Goal: Check status: Check status

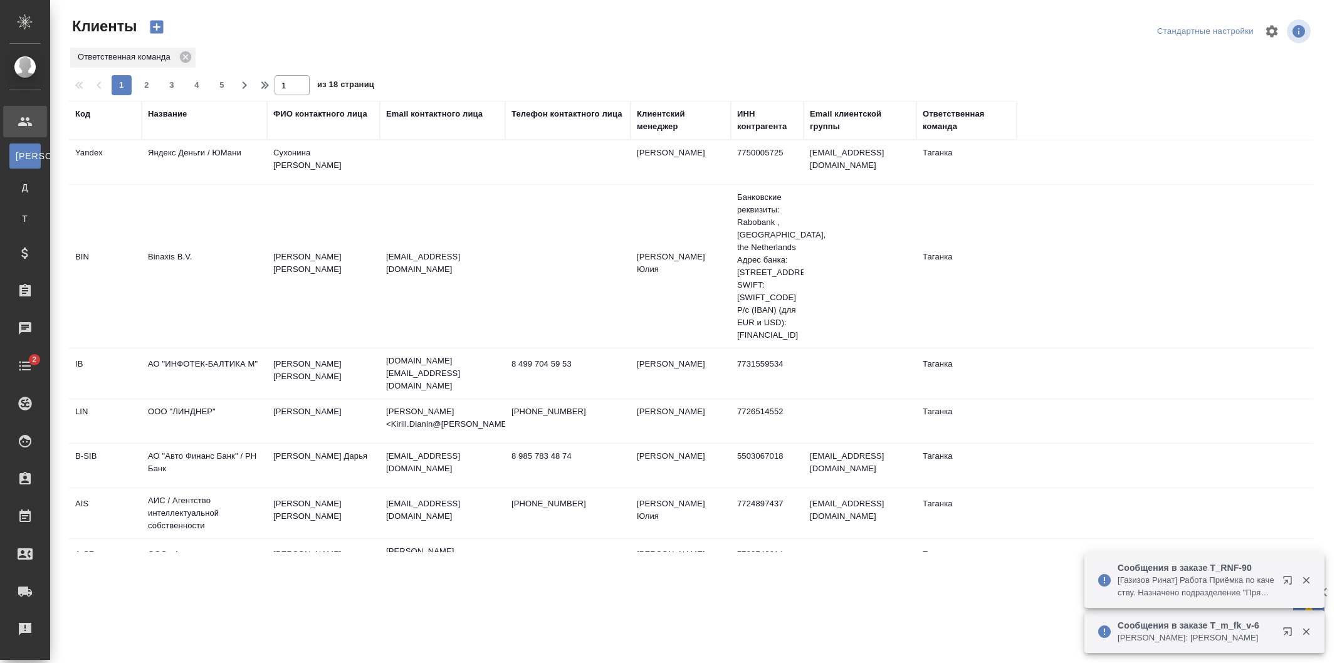
select select "RU"
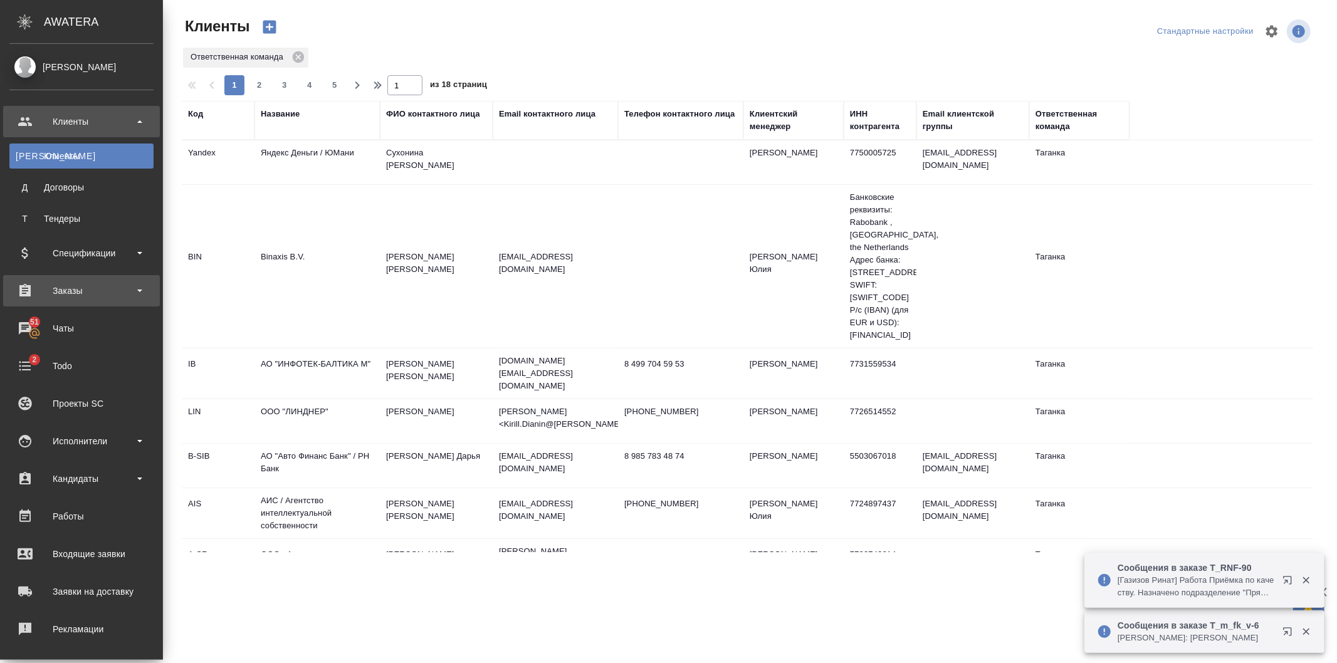
click at [71, 291] on div "Заказы" at bounding box center [81, 290] width 144 height 19
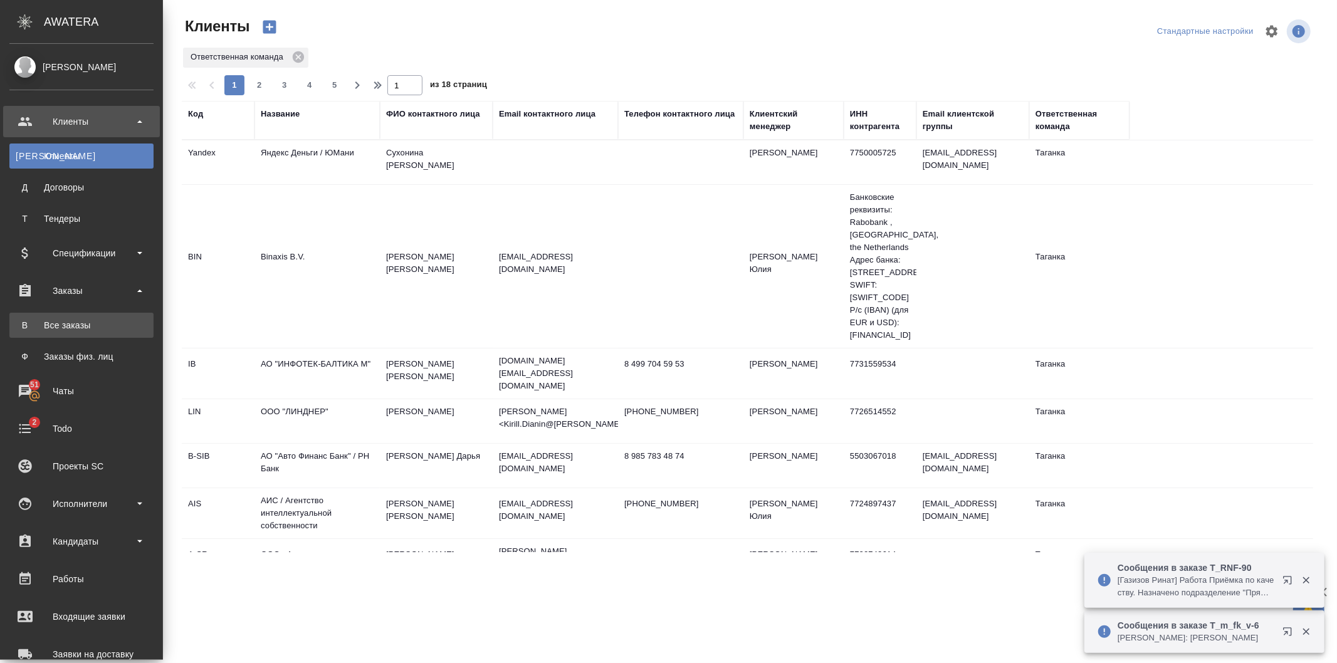
click at [86, 321] on div "Все заказы" at bounding box center [82, 325] width 132 height 13
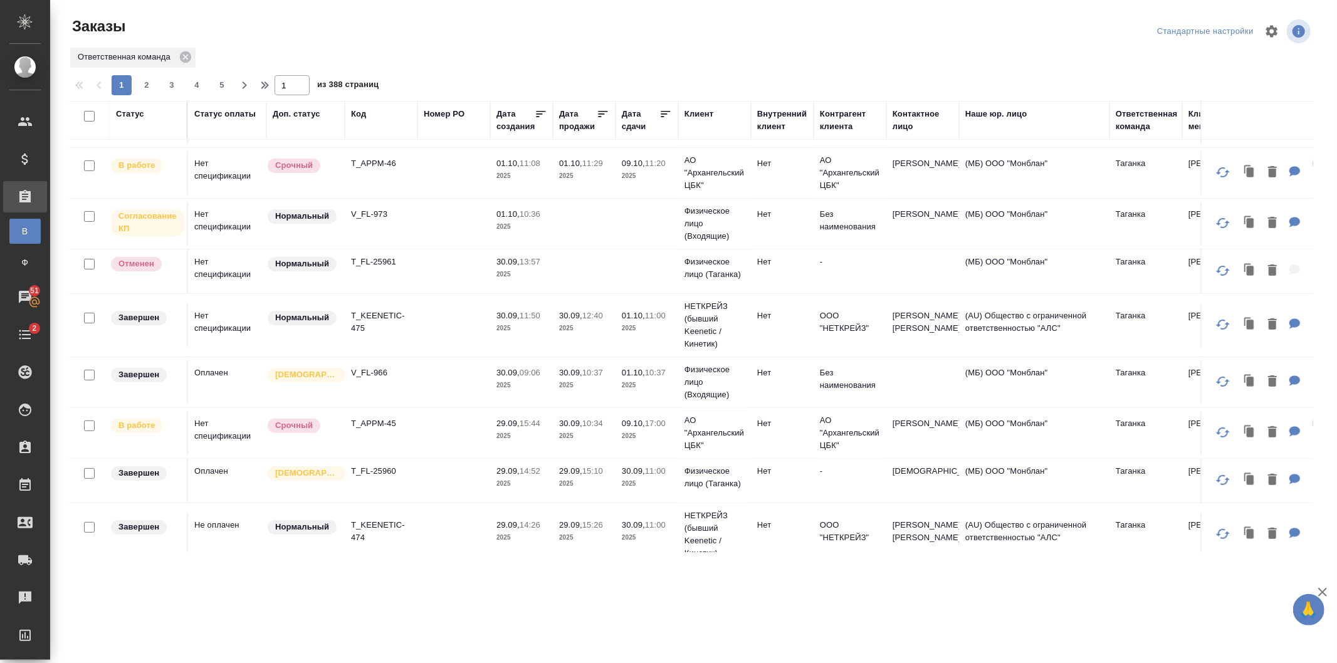
scroll to position [348, 0]
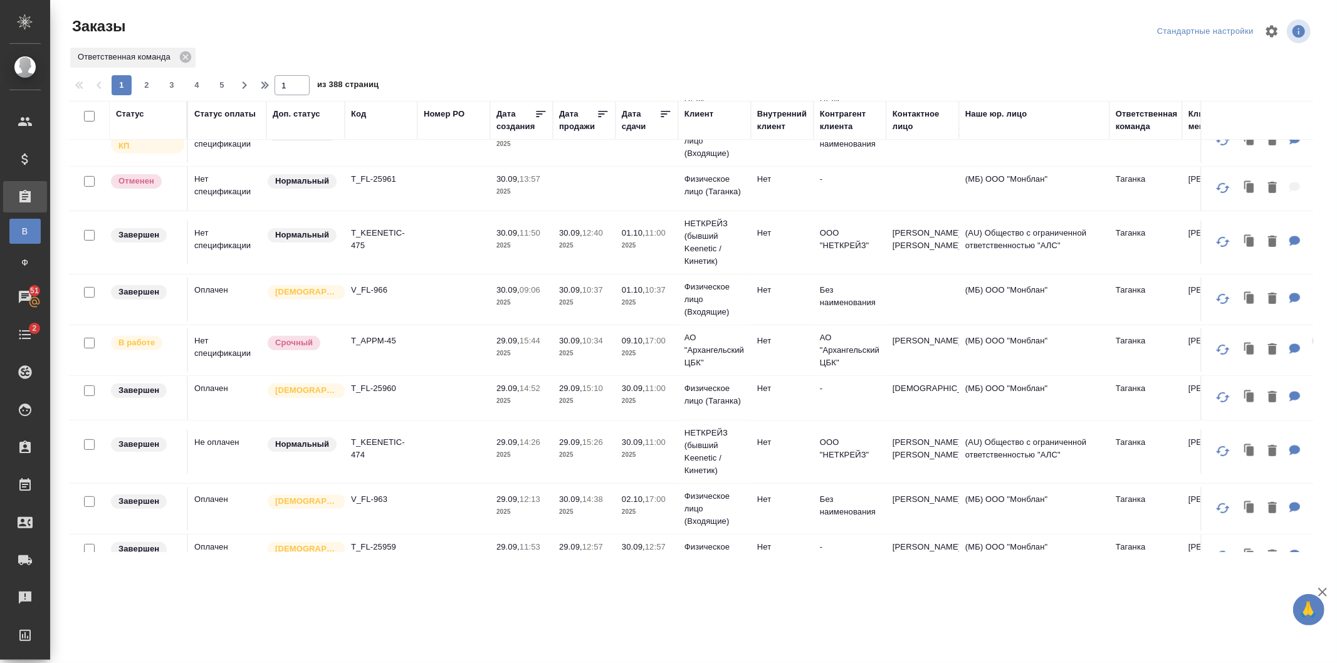
click at [428, 351] on td at bounding box center [453, 350] width 73 height 44
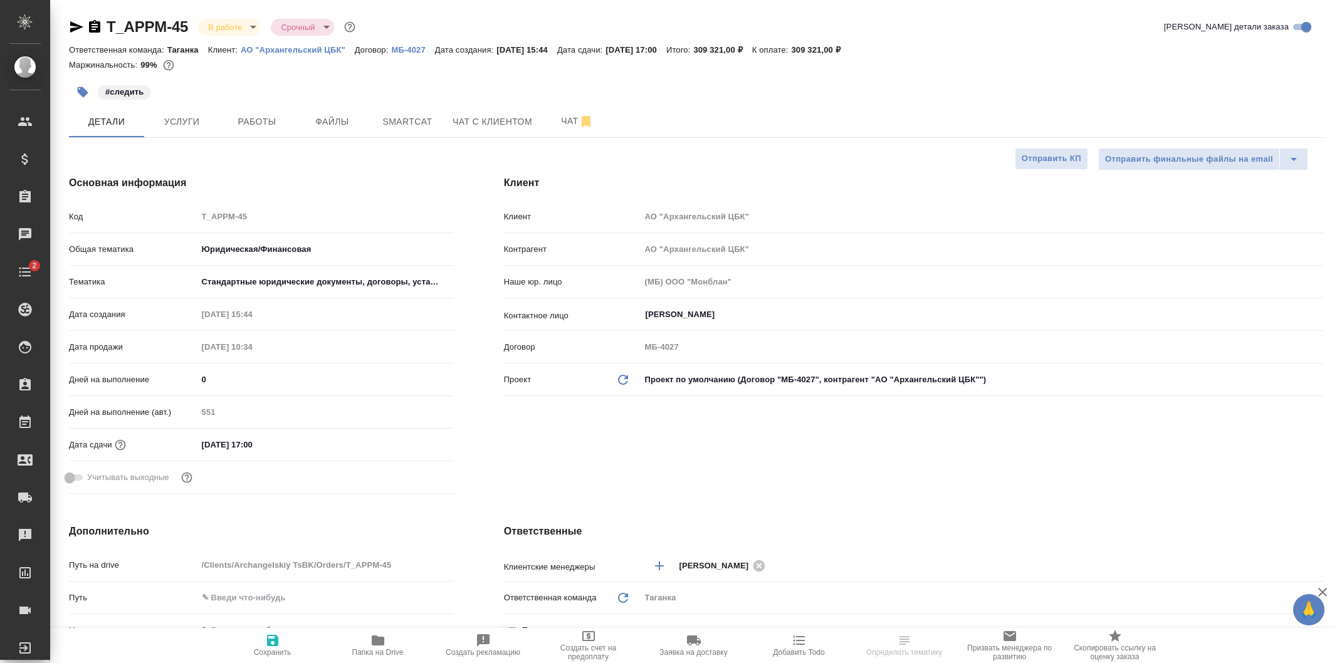
select select "RU"
click at [370, 647] on icon "button" at bounding box center [377, 640] width 15 height 15
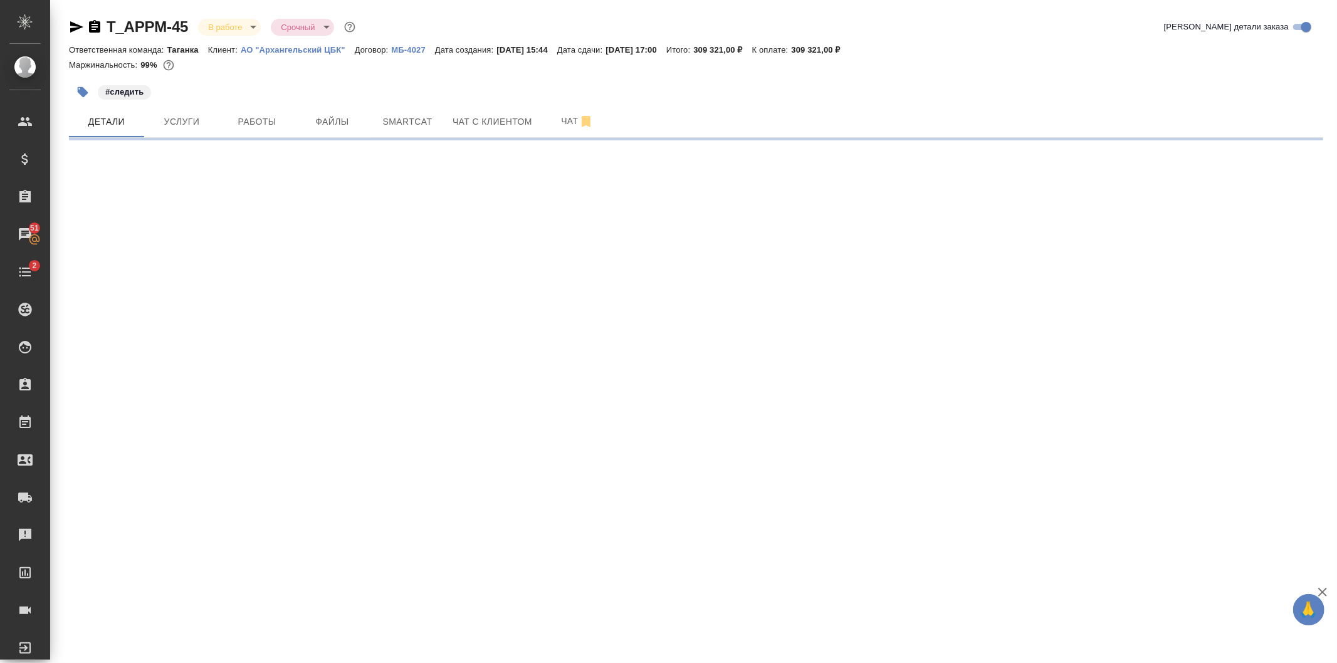
select select "RU"
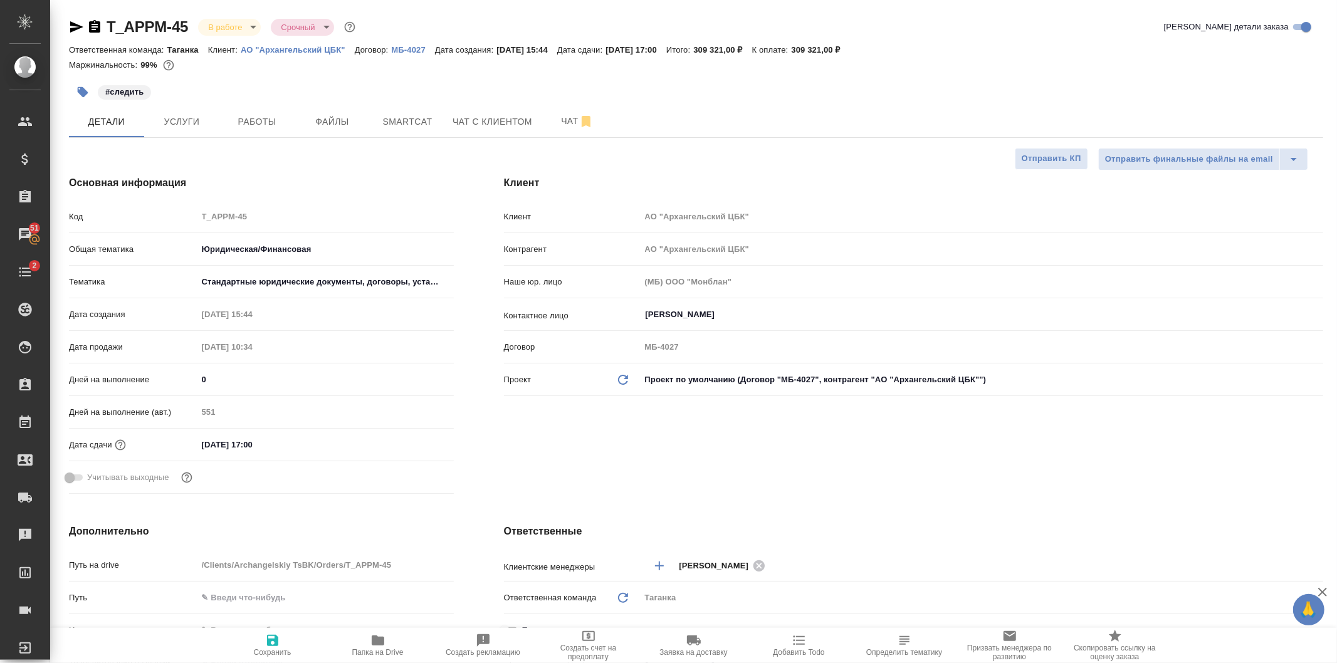
type textarea "x"
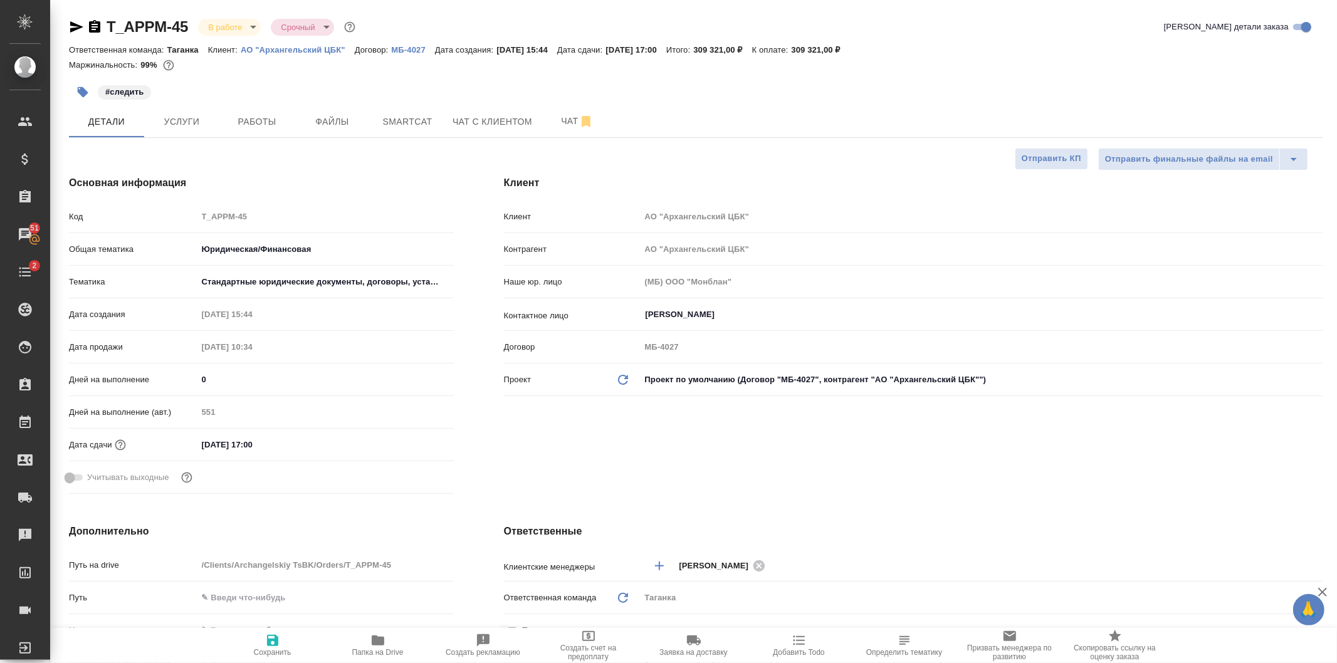
type textarea "x"
click at [270, 129] on button "Работы" at bounding box center [256, 121] width 75 height 31
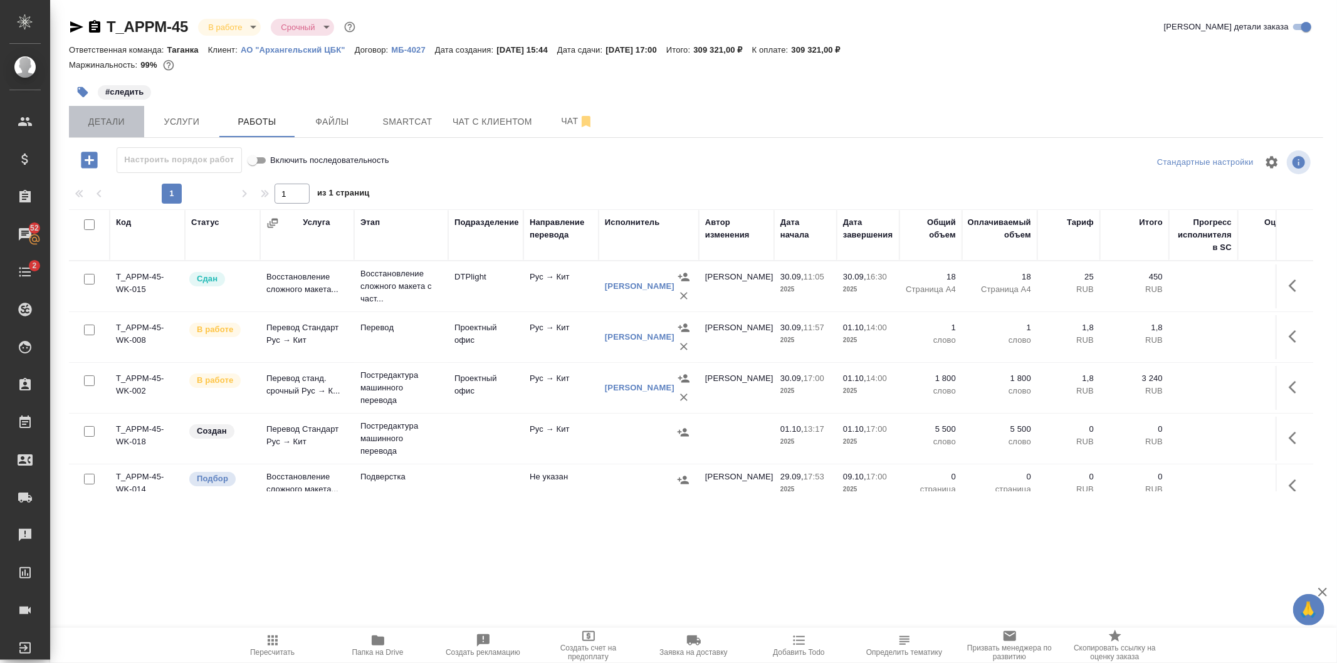
click at [114, 120] on span "Детали" at bounding box center [106, 122] width 60 height 16
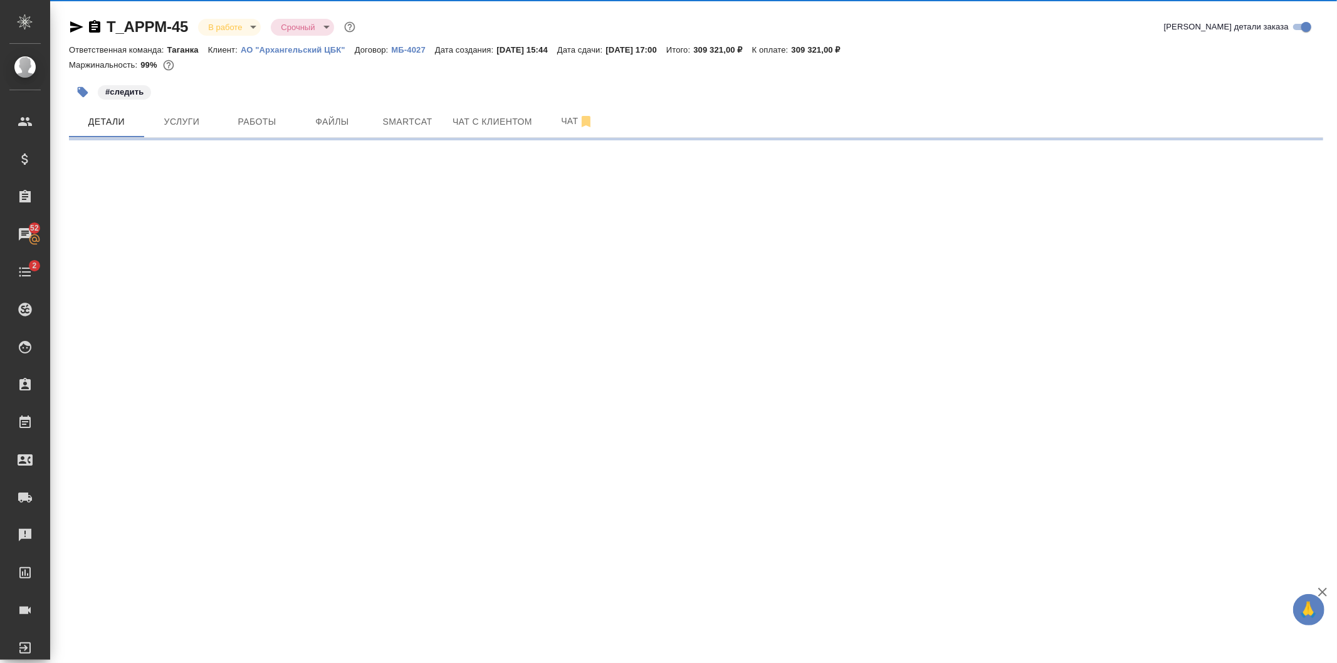
select select "RU"
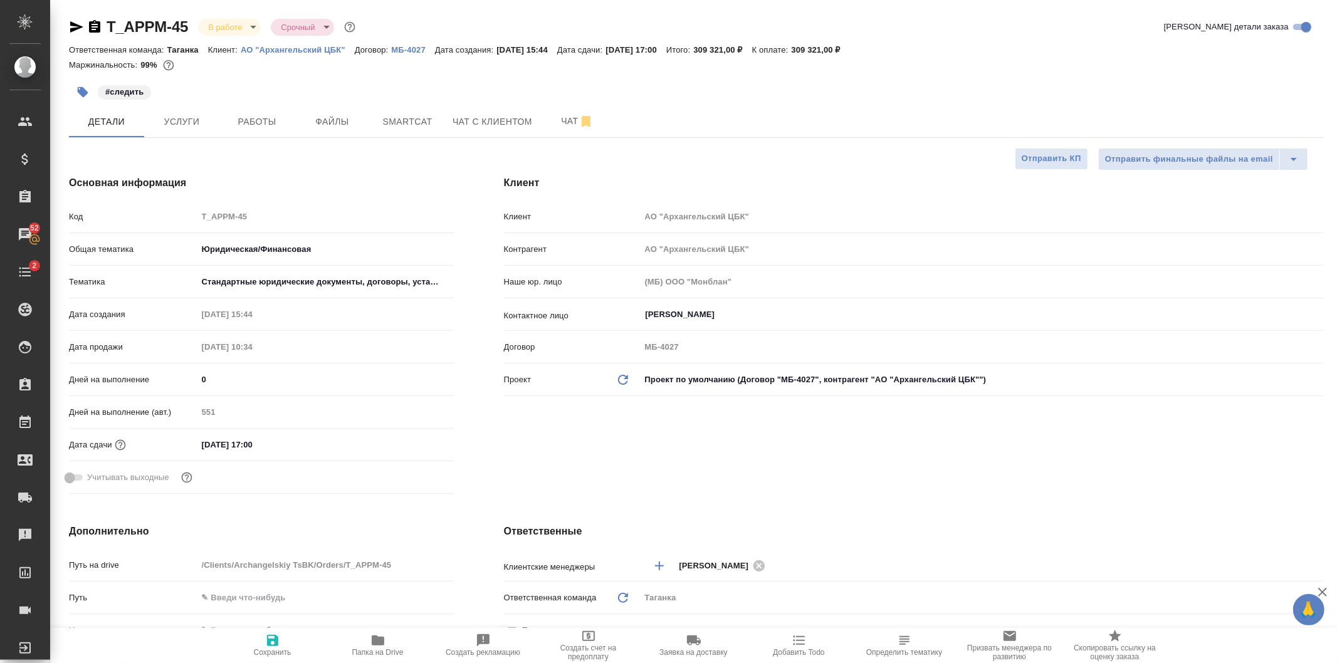
type textarea "x"
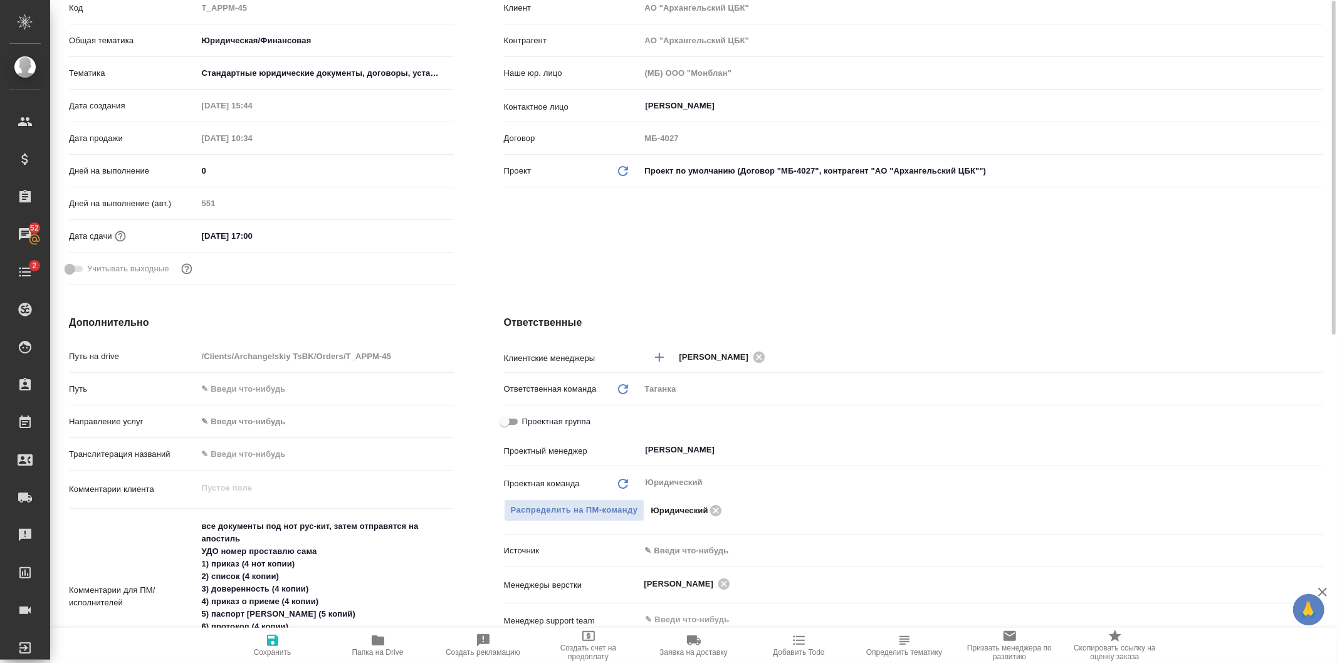
scroll to position [278, 0]
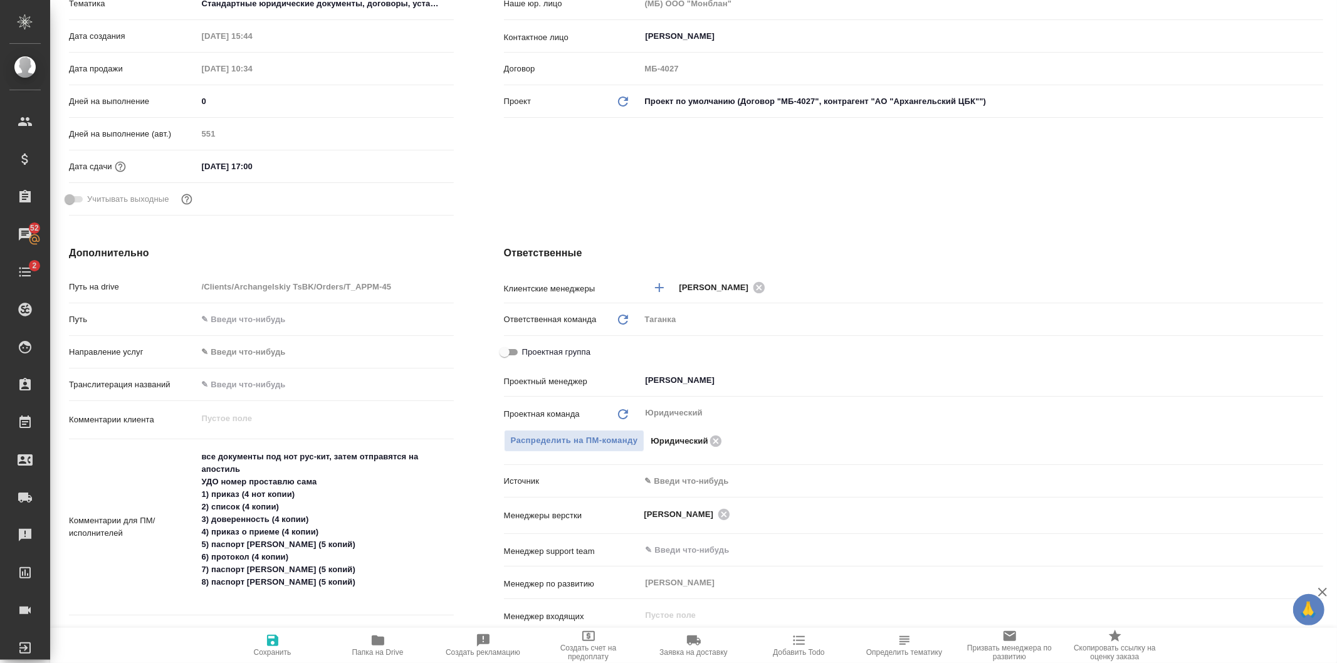
type textarea "x"
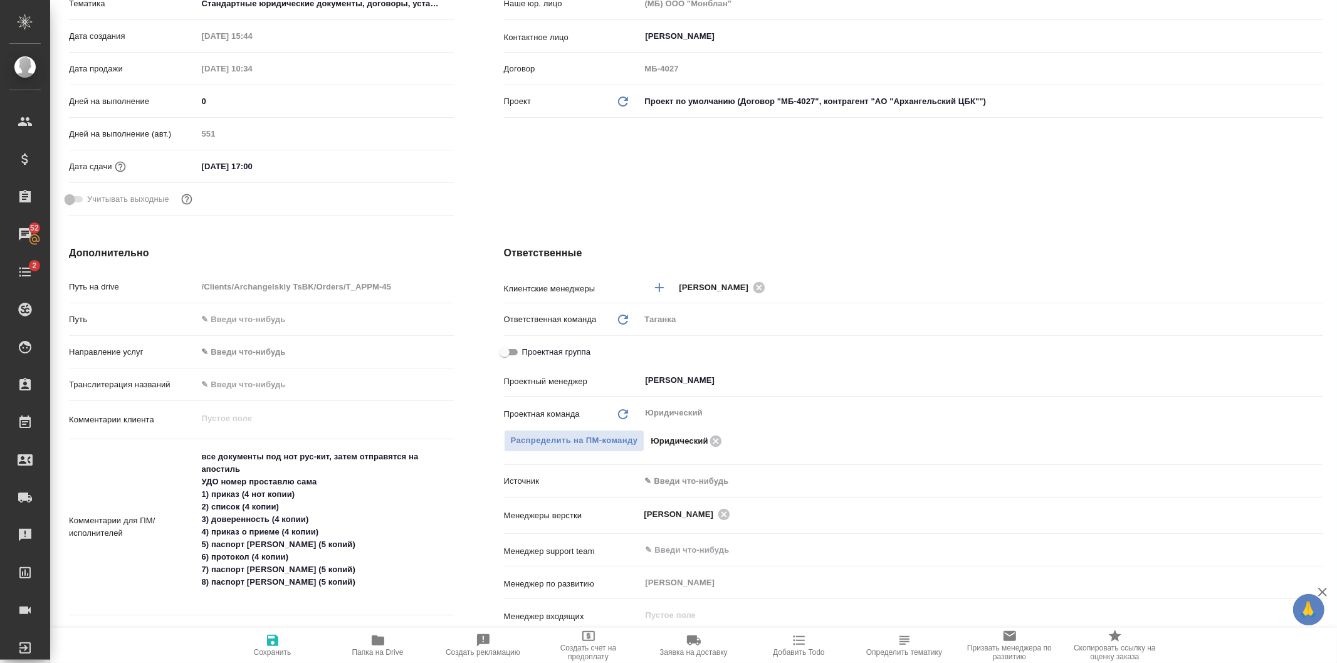
type textarea "x"
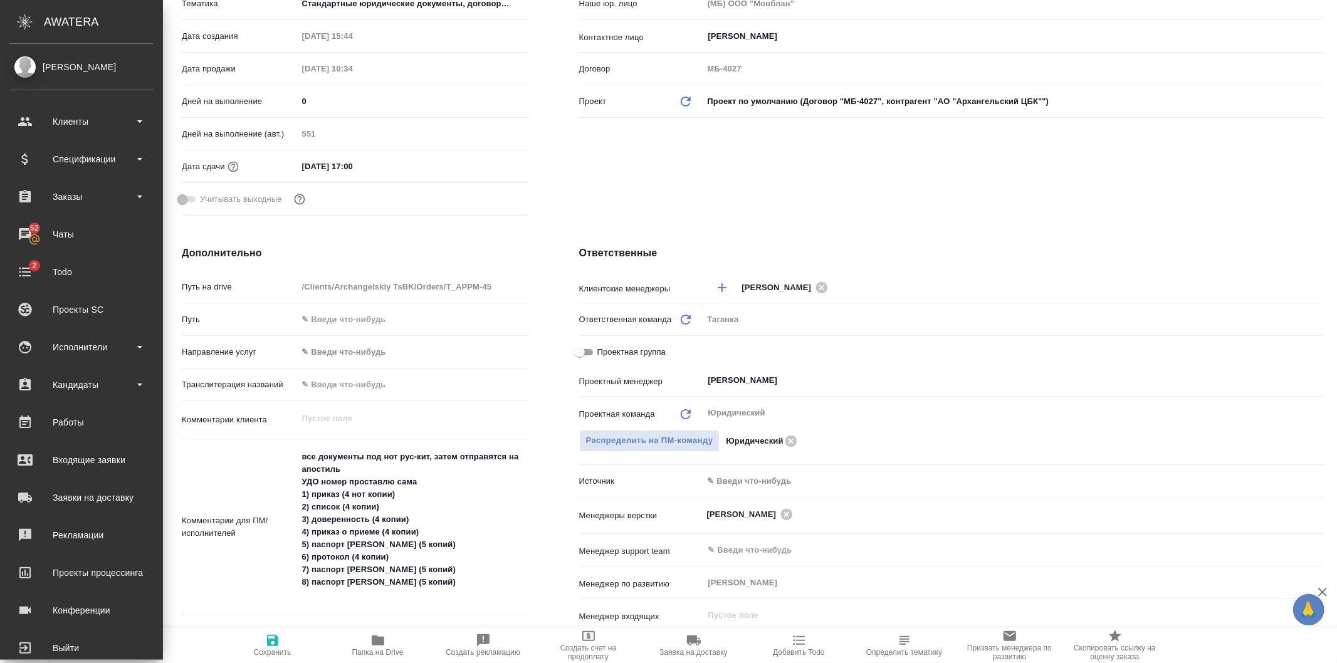
type textarea "x"
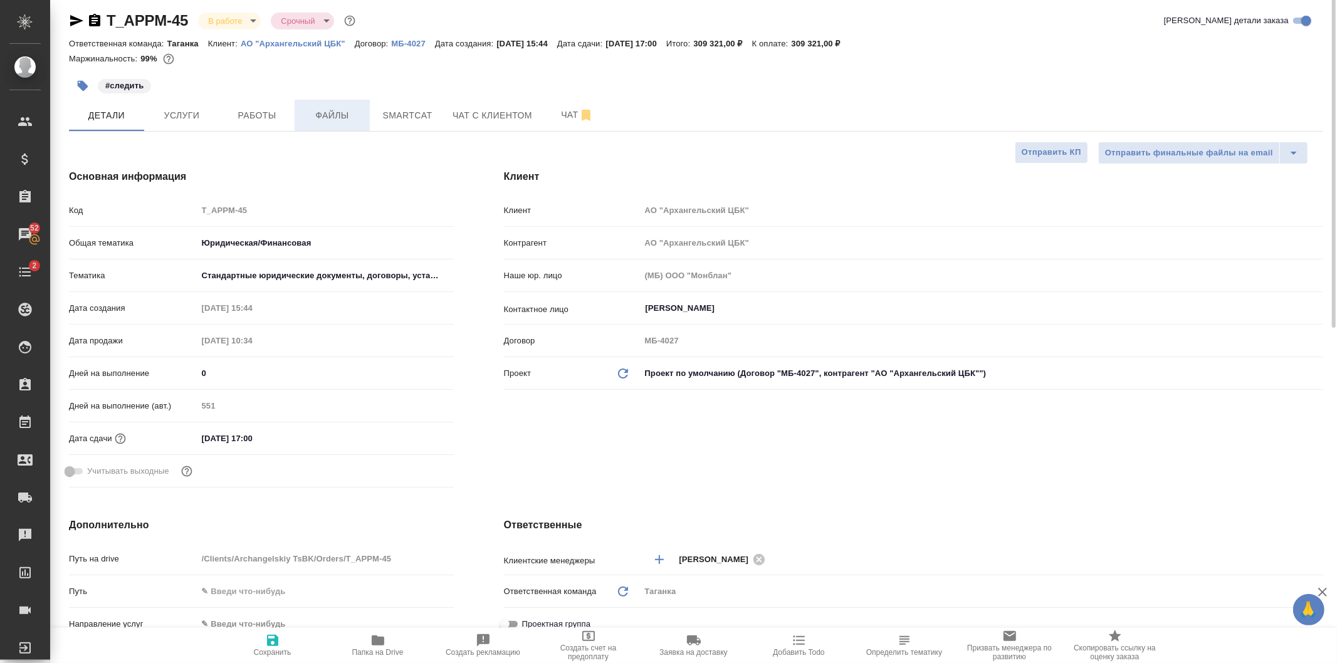
scroll to position [0, 0]
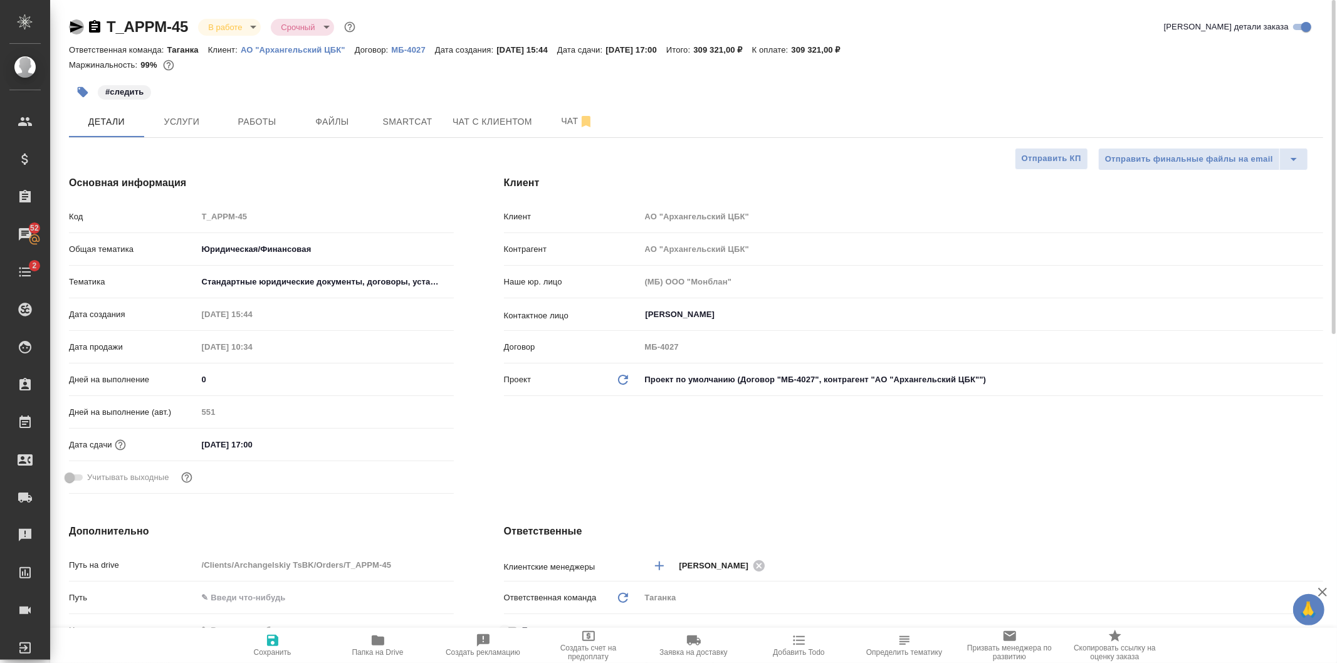
click at [76, 26] on icon "button" at bounding box center [76, 26] width 13 height 11
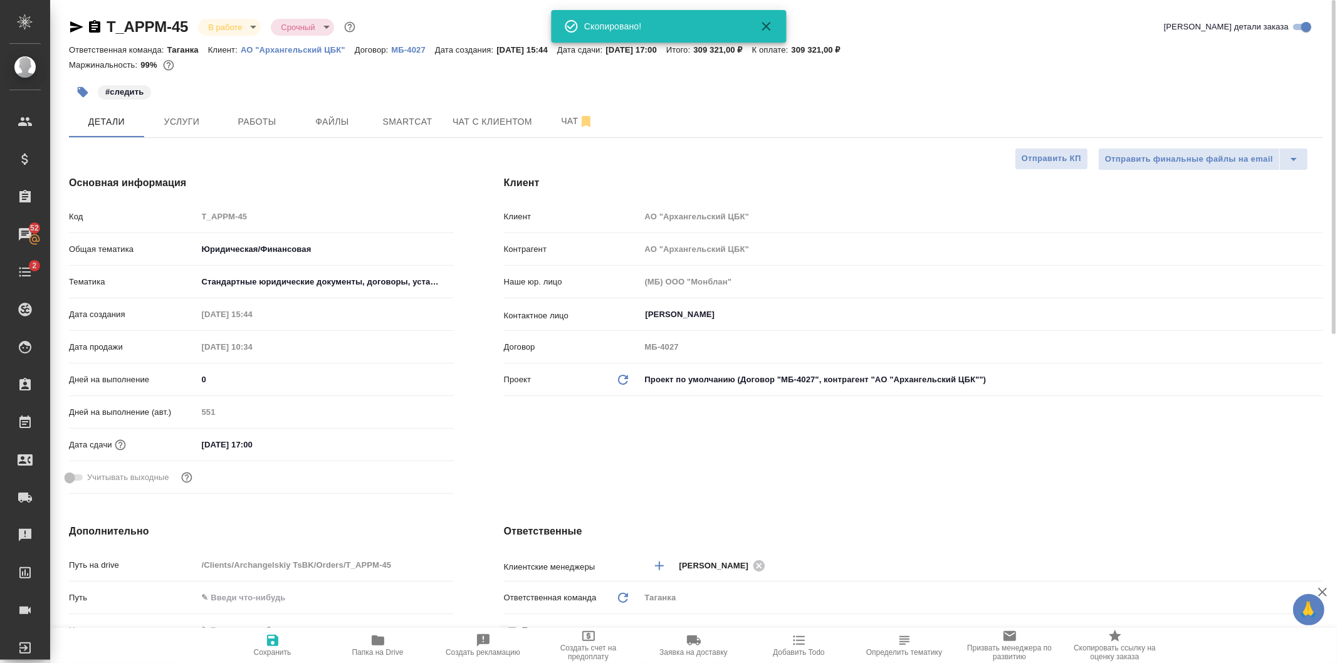
type textarea "x"
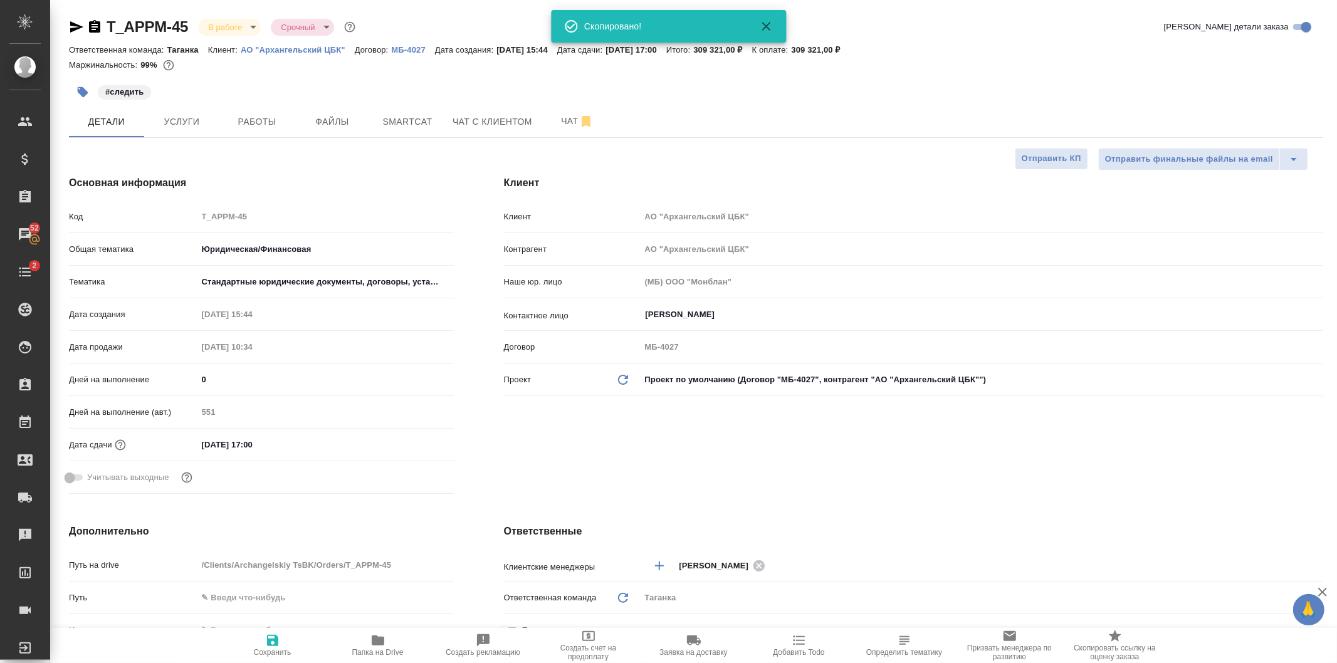
type textarea "x"
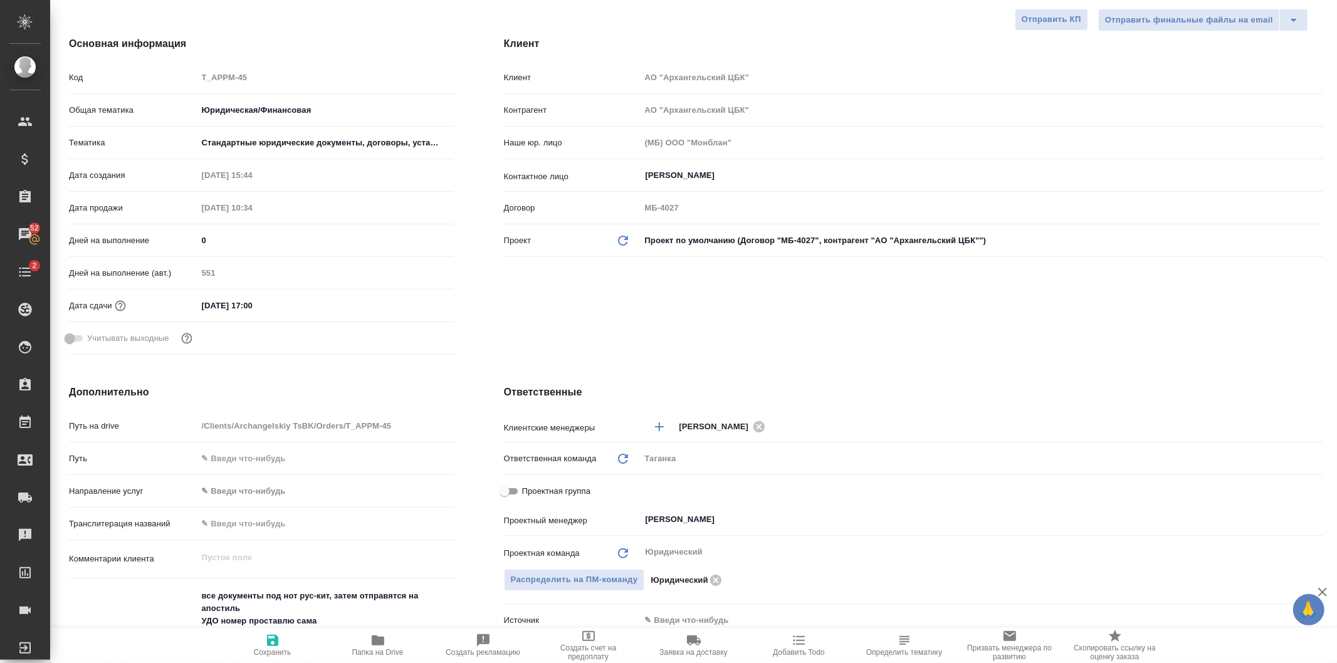
type textarea "x"
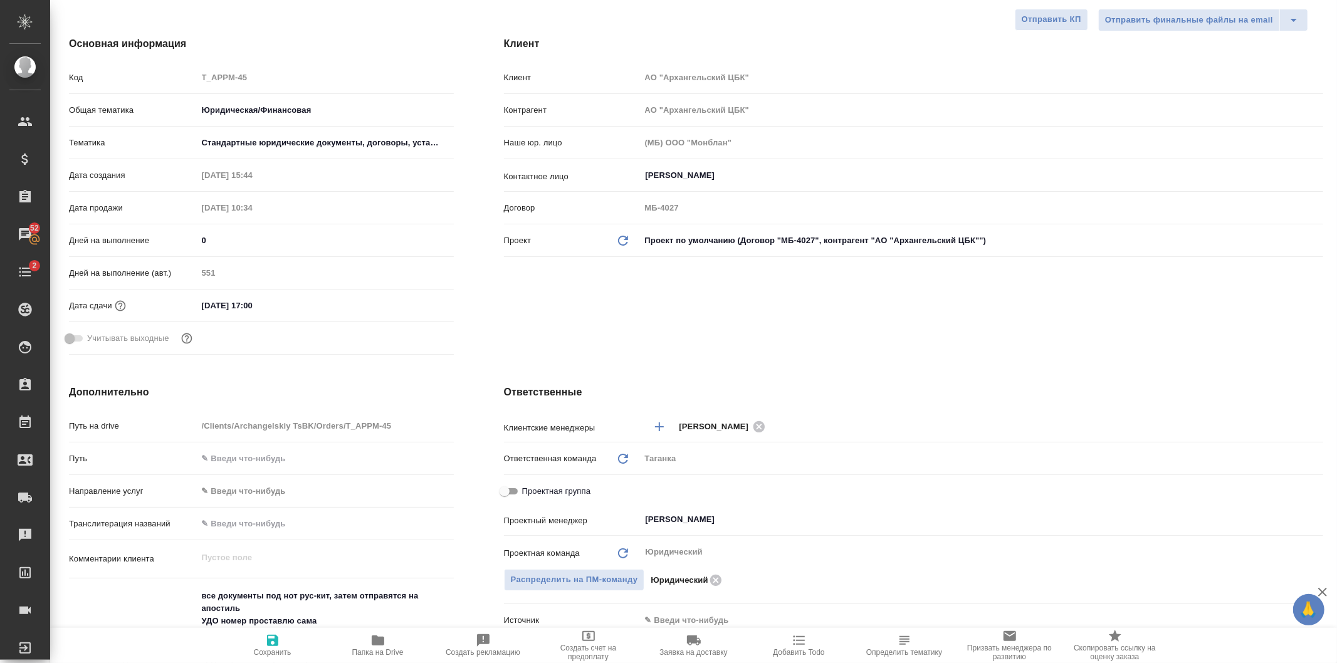
type textarea "x"
